Goal: Navigation & Orientation: Go to known website

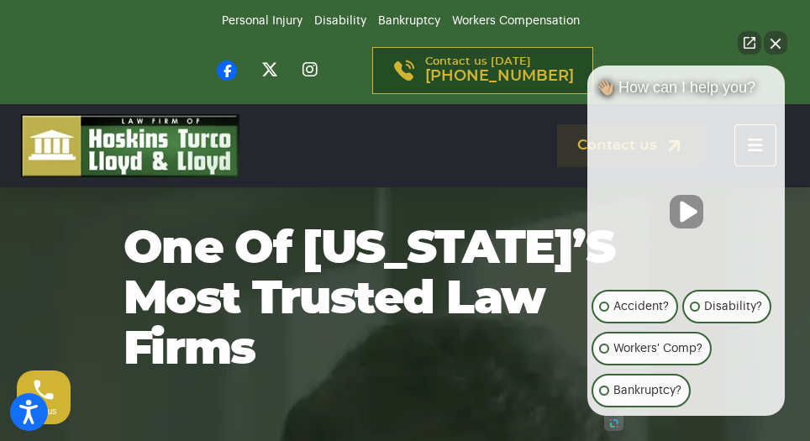
scroll to position [84, 0]
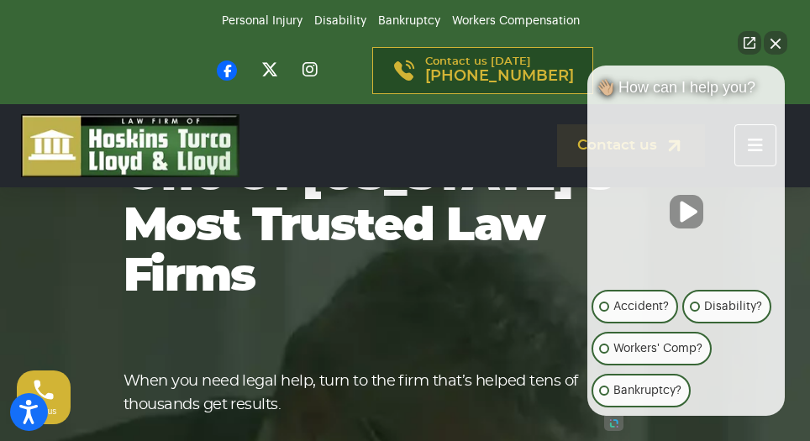
click at [776, 39] on button "Close Intaker Chat Widget" at bounding box center [776, 43] width 24 height 24
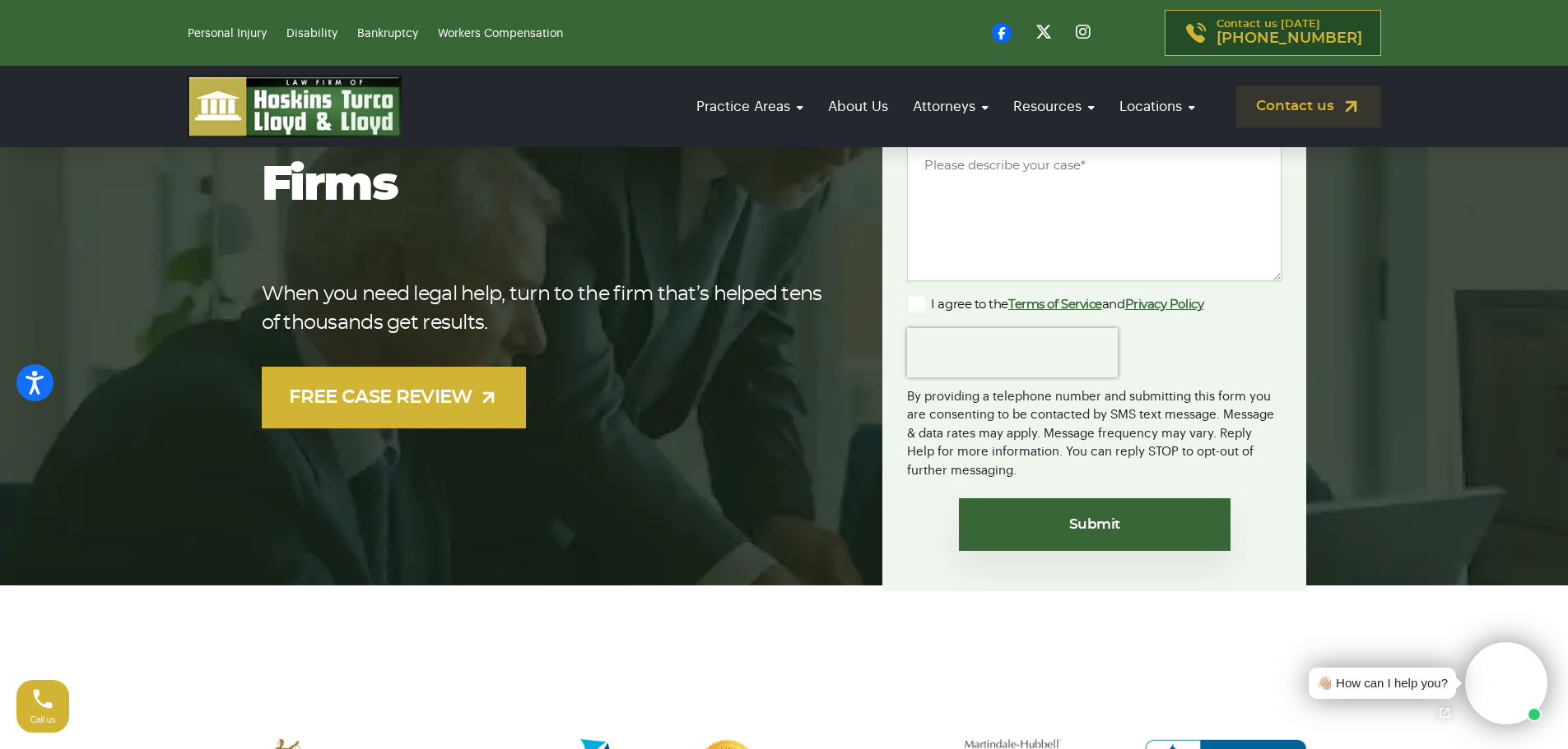
scroll to position [0, 0]
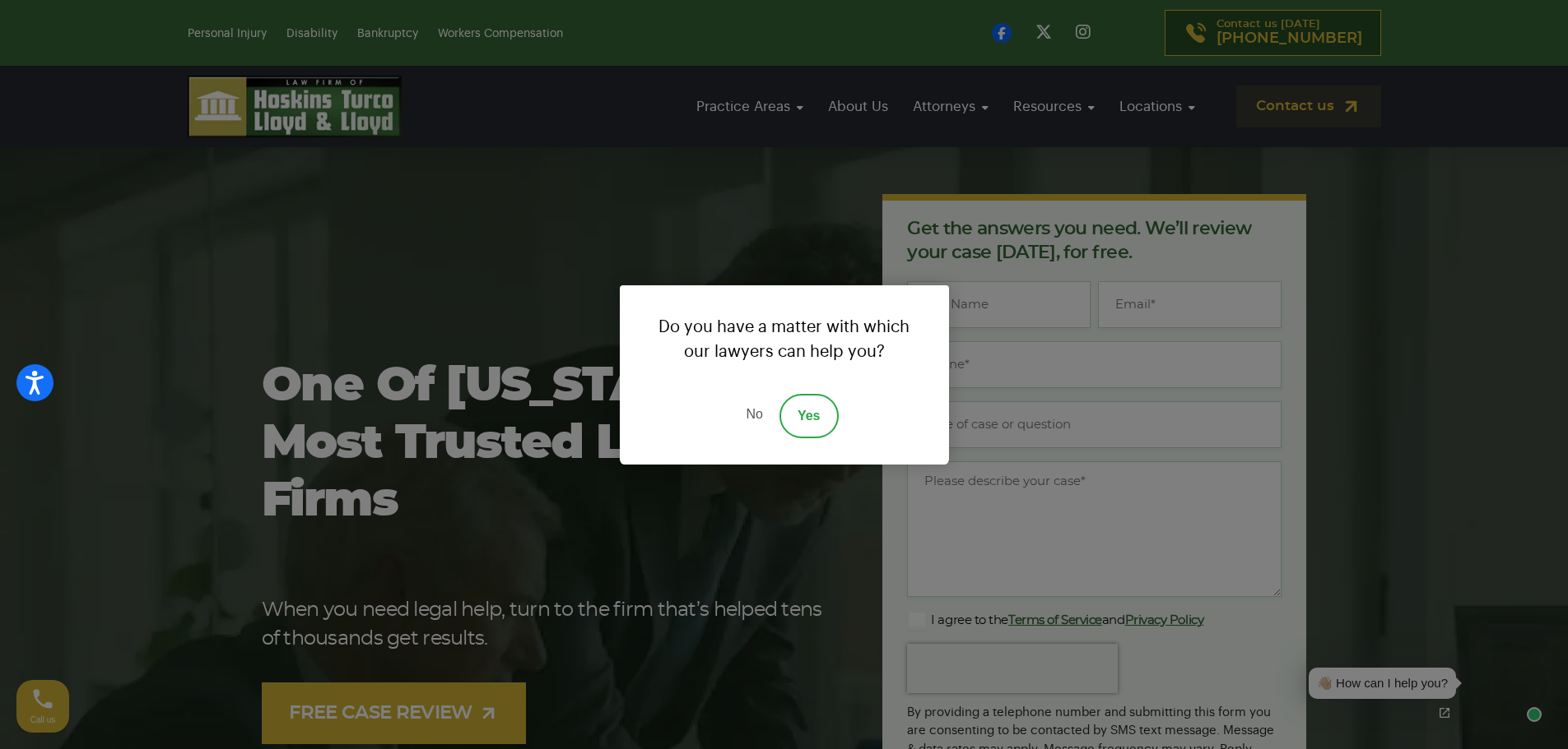
click at [754, 415] on link "No" at bounding box center [753, 415] width 49 height 44
